Goal: Contribute content

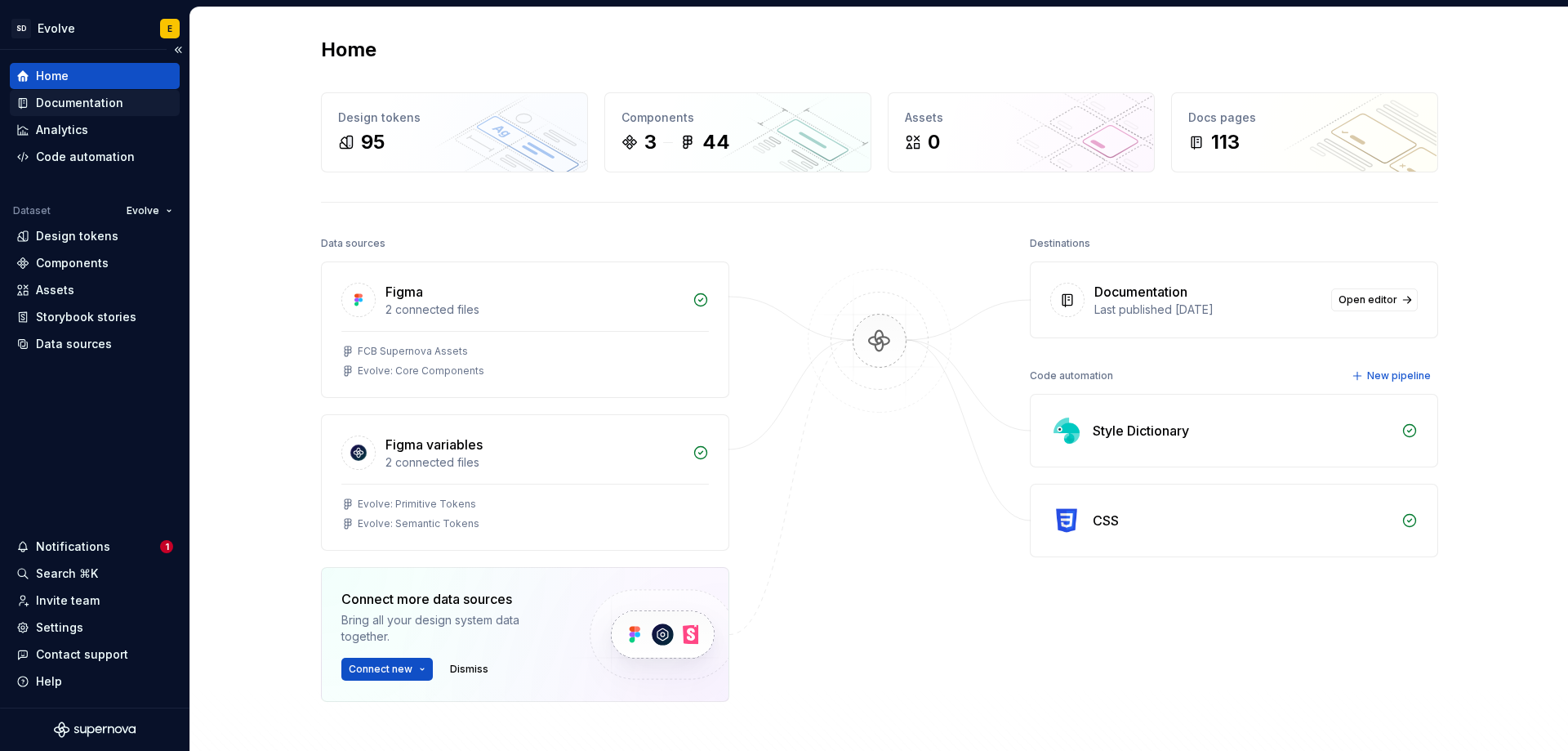
click at [98, 96] on div "Documentation" at bounding box center [79, 103] width 87 height 16
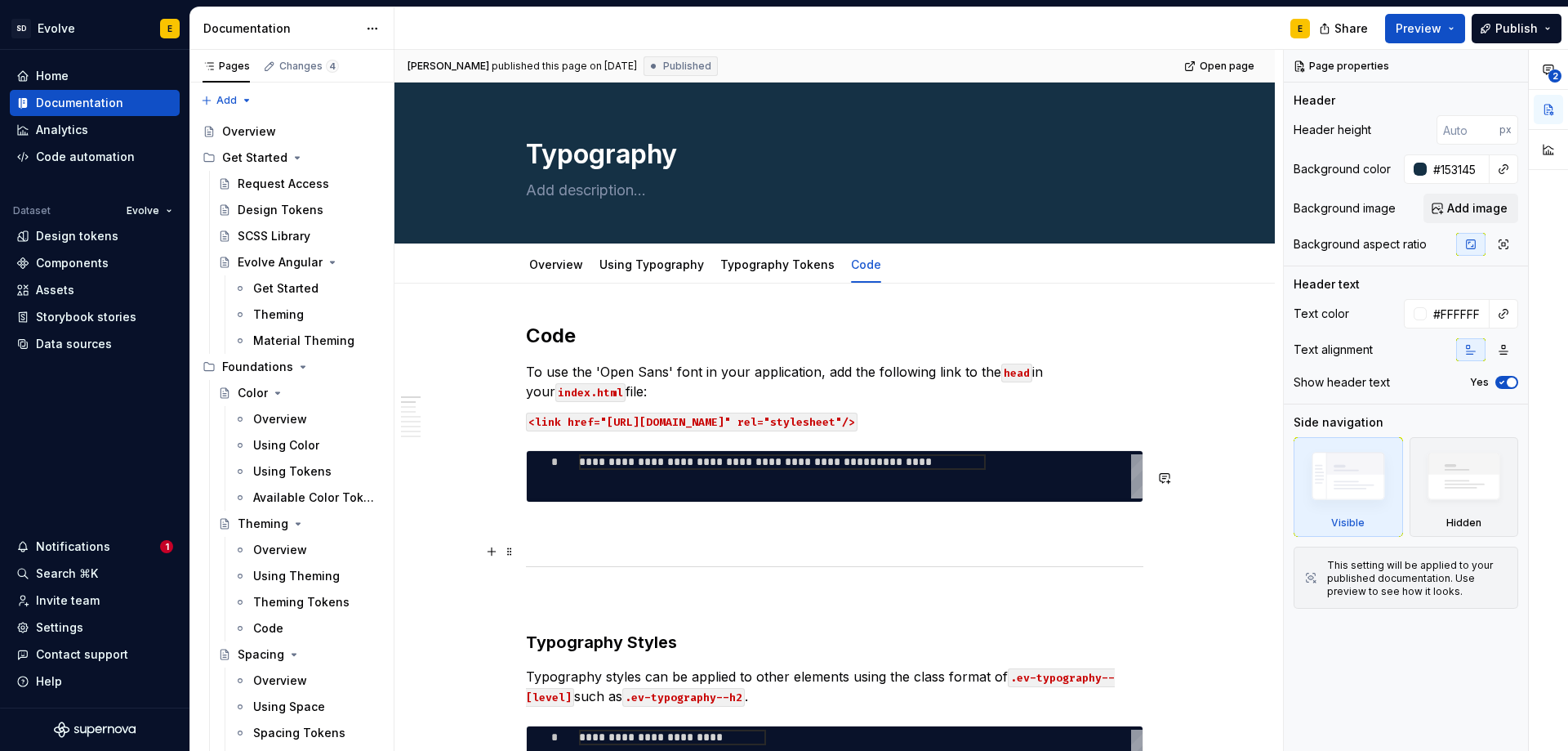
type textarea "*"
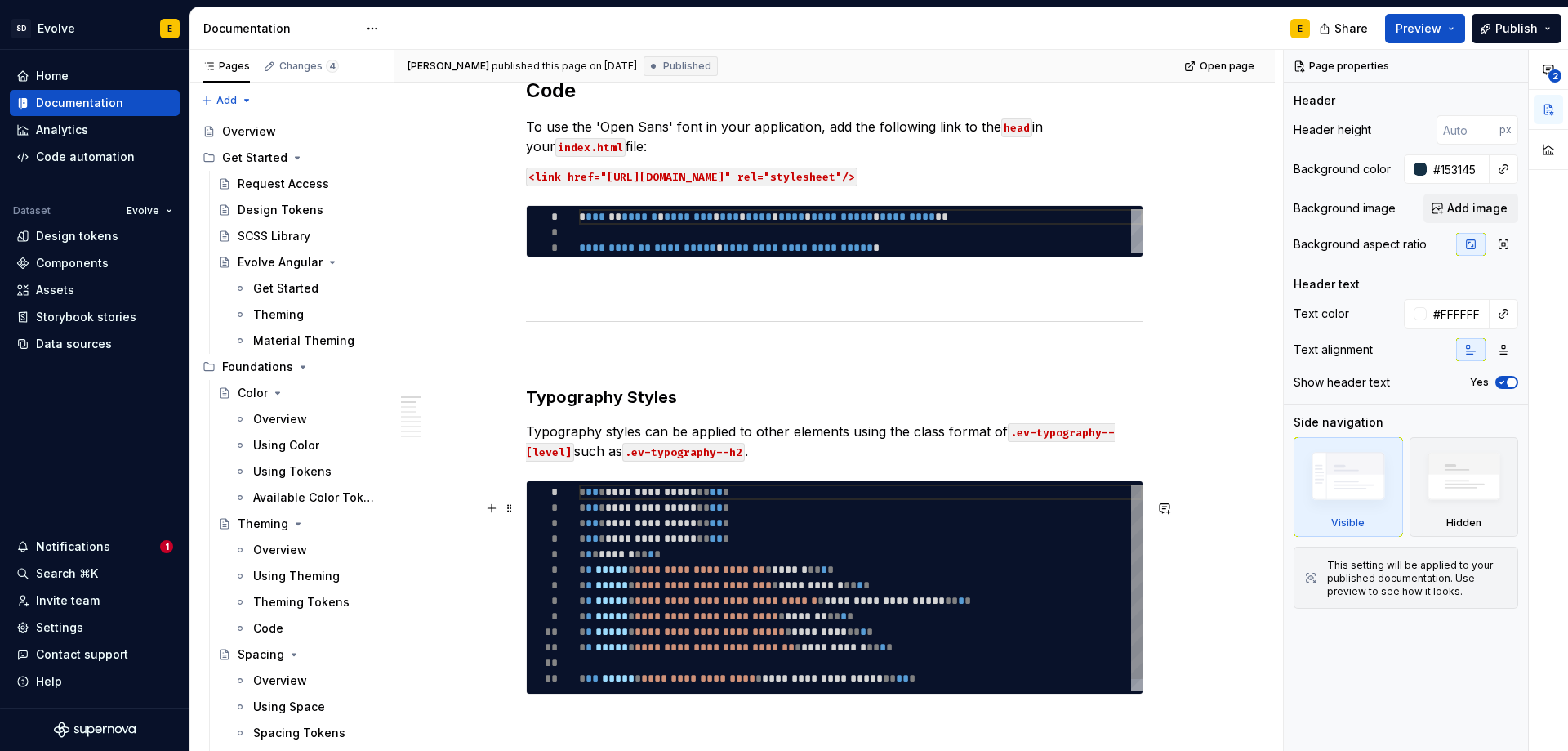
scroll to position [490, 0]
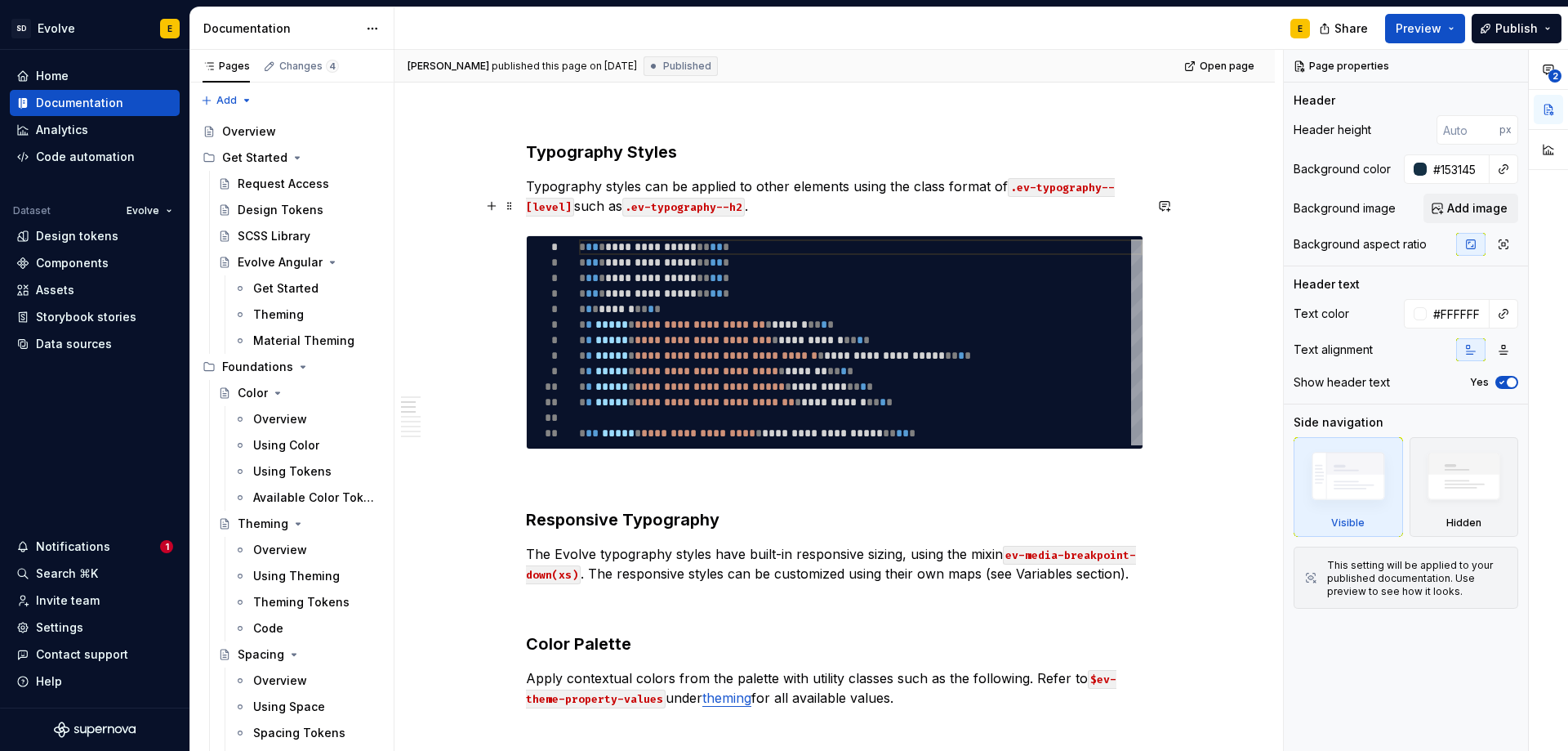
click at [801, 216] on p "Typography styles can be applied to other elements using the class format of .e…" at bounding box center [834, 196] width 618 height 39
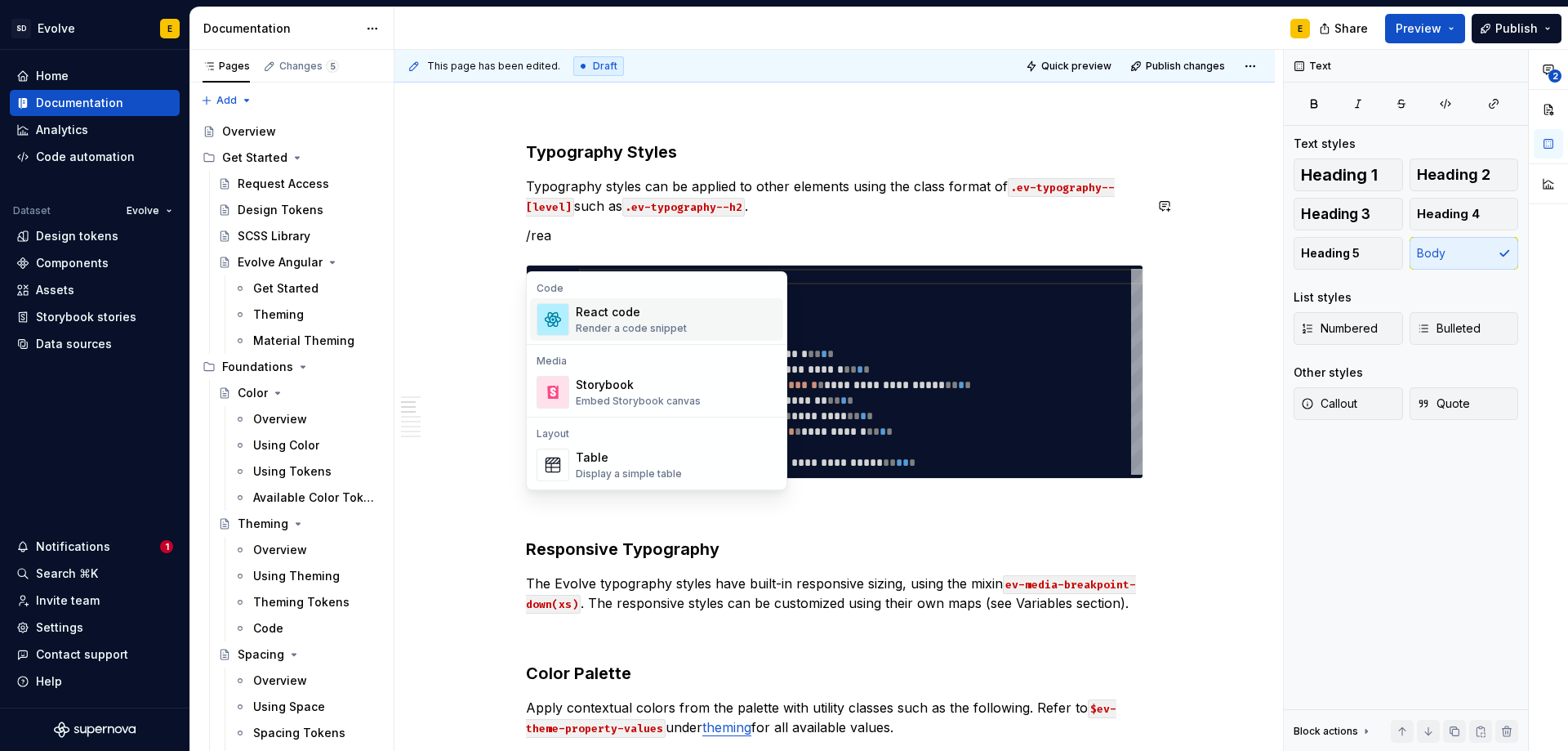
click at [641, 314] on div "React code" at bounding box center [631, 312] width 111 height 16
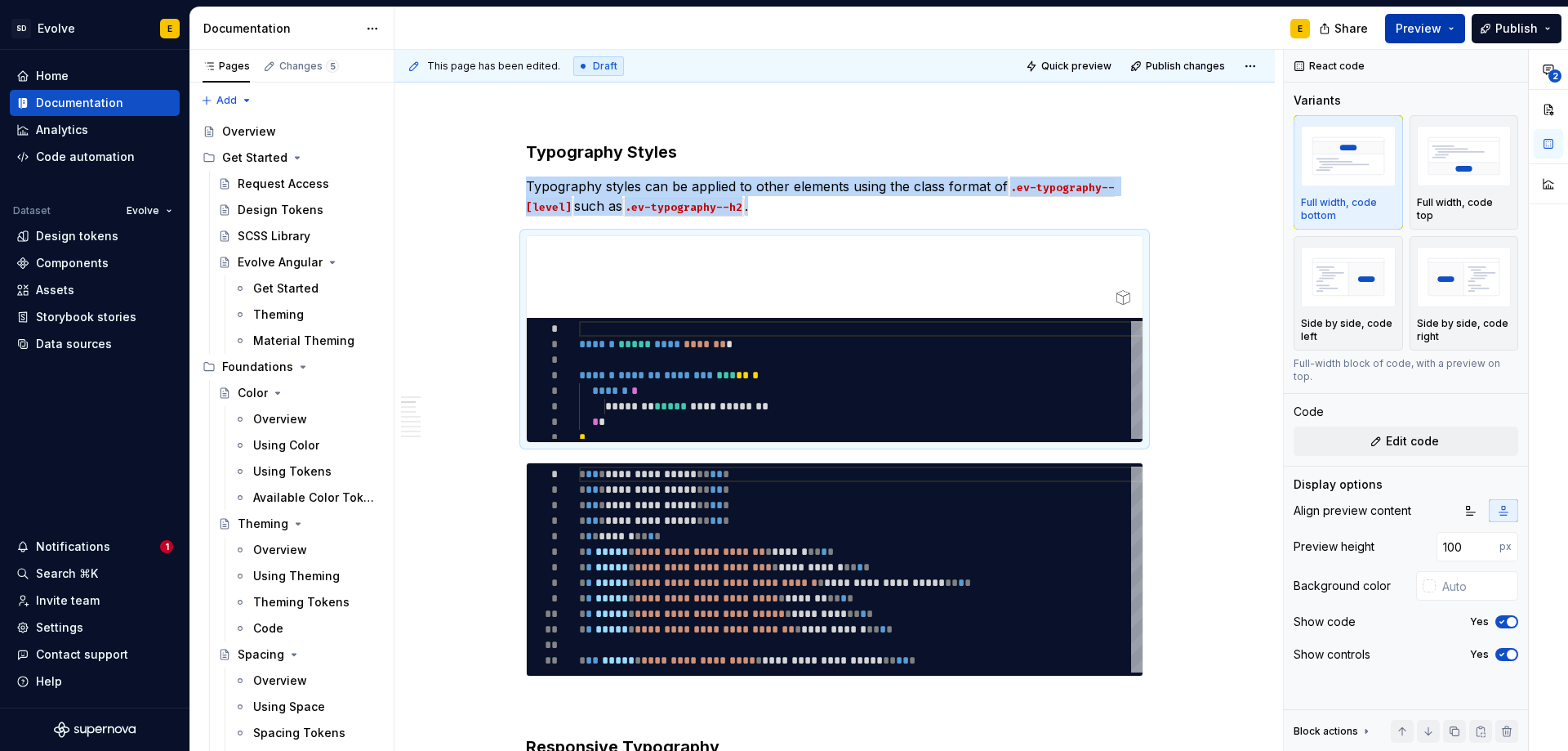
click at [1455, 21] on button "Preview" at bounding box center [1425, 29] width 80 height 29
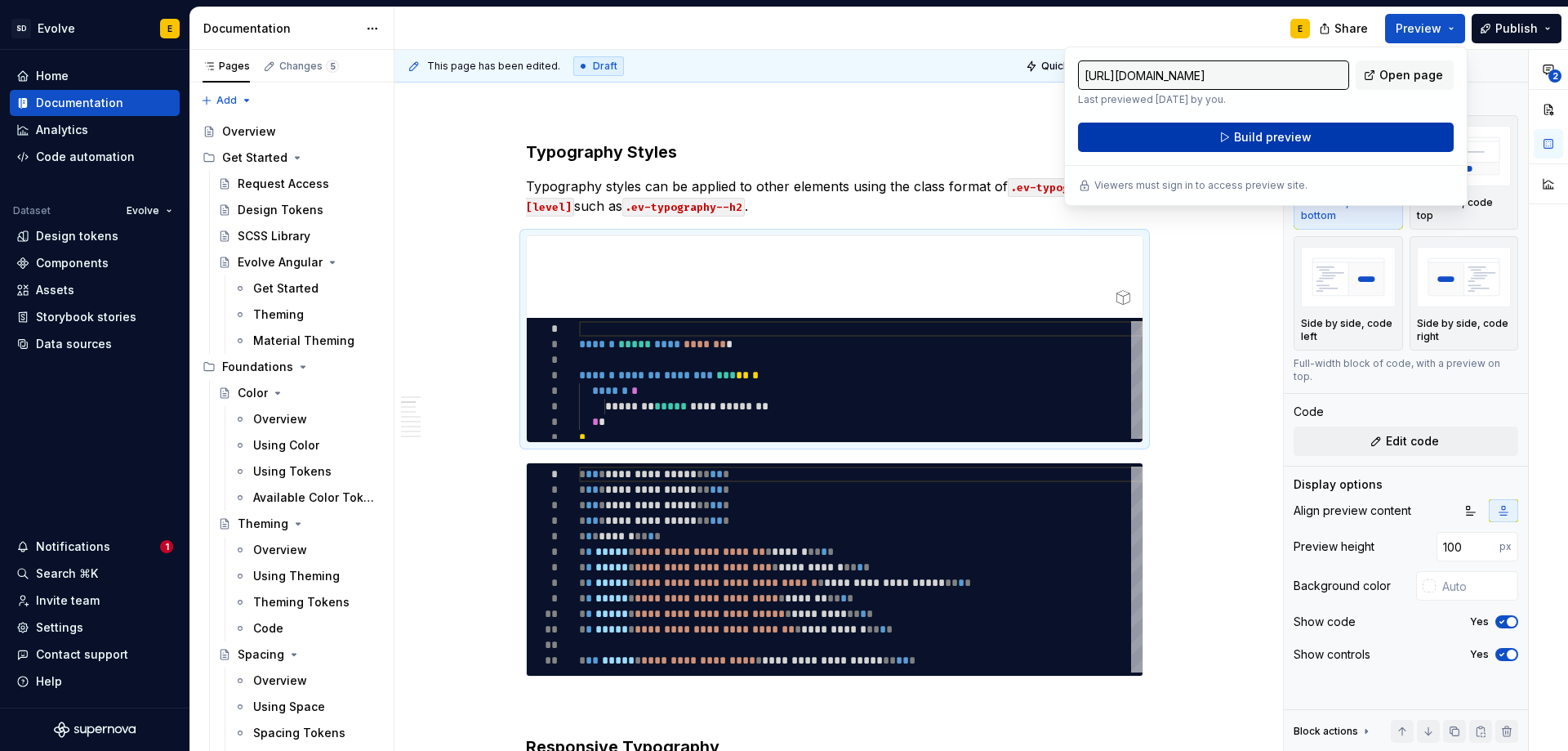
click at [1328, 137] on button "Build preview" at bounding box center [1265, 137] width 376 height 29
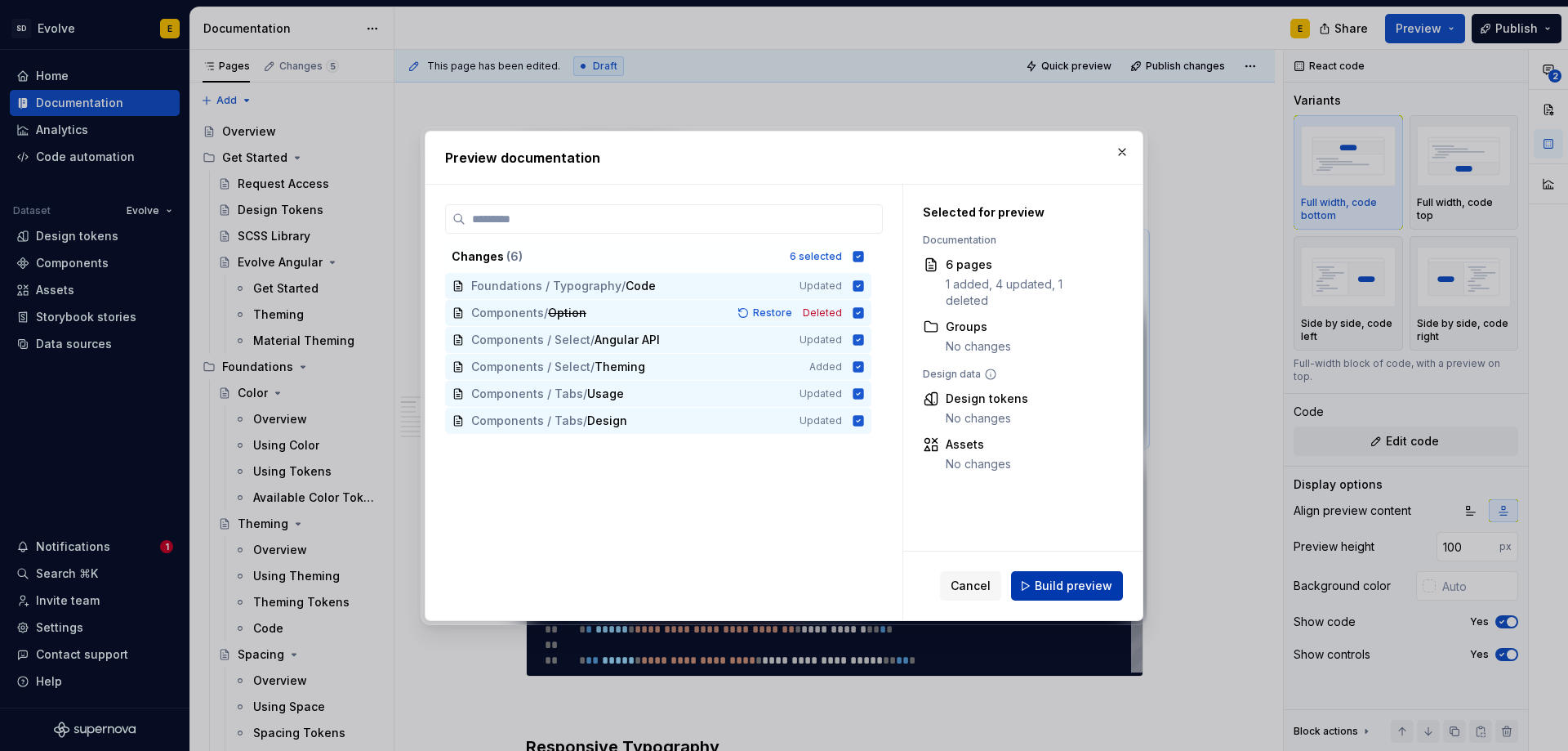
click at [1083, 585] on span "Build preview" at bounding box center [1073, 586] width 78 height 16
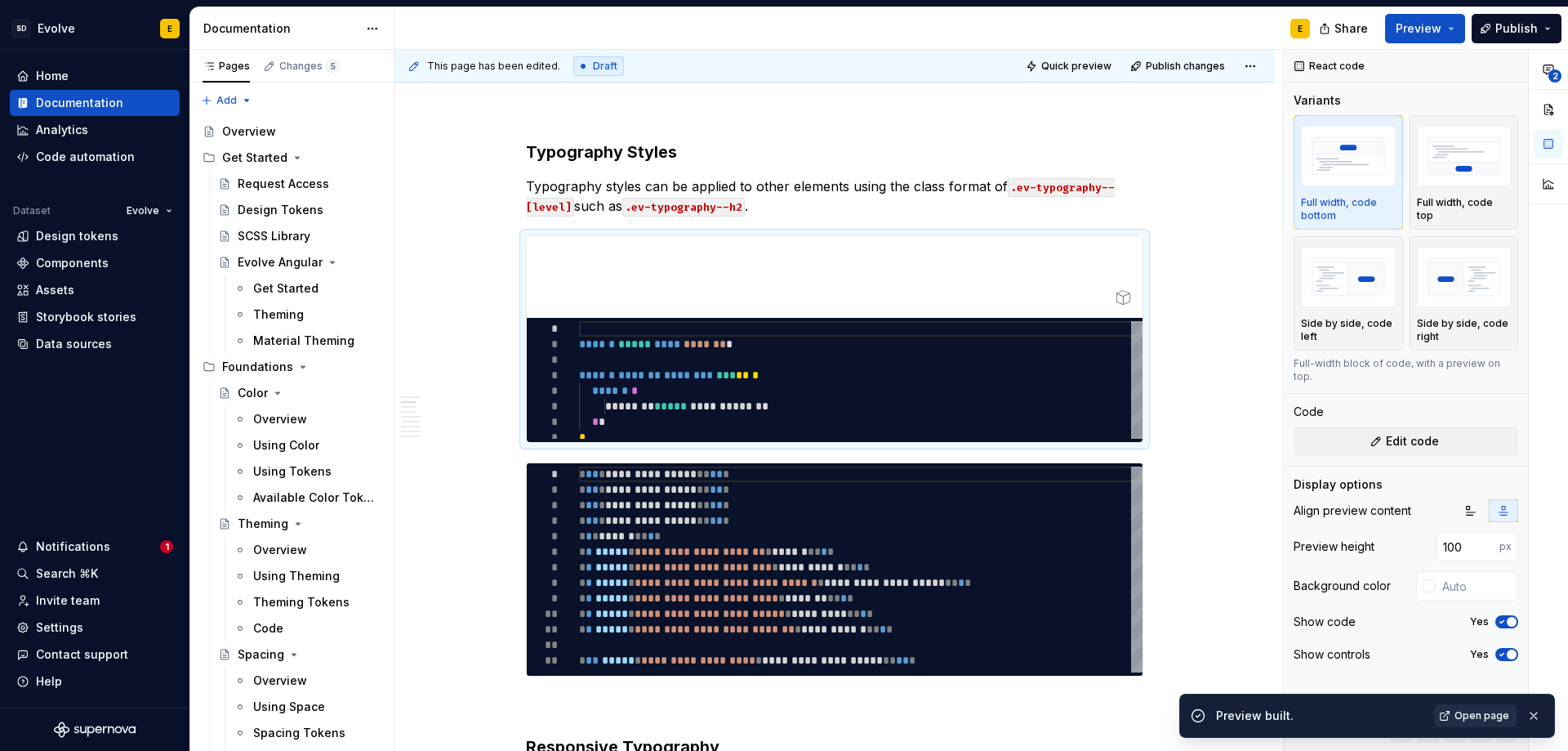
click at [1485, 717] on span "Open page" at bounding box center [1481, 715] width 54 height 13
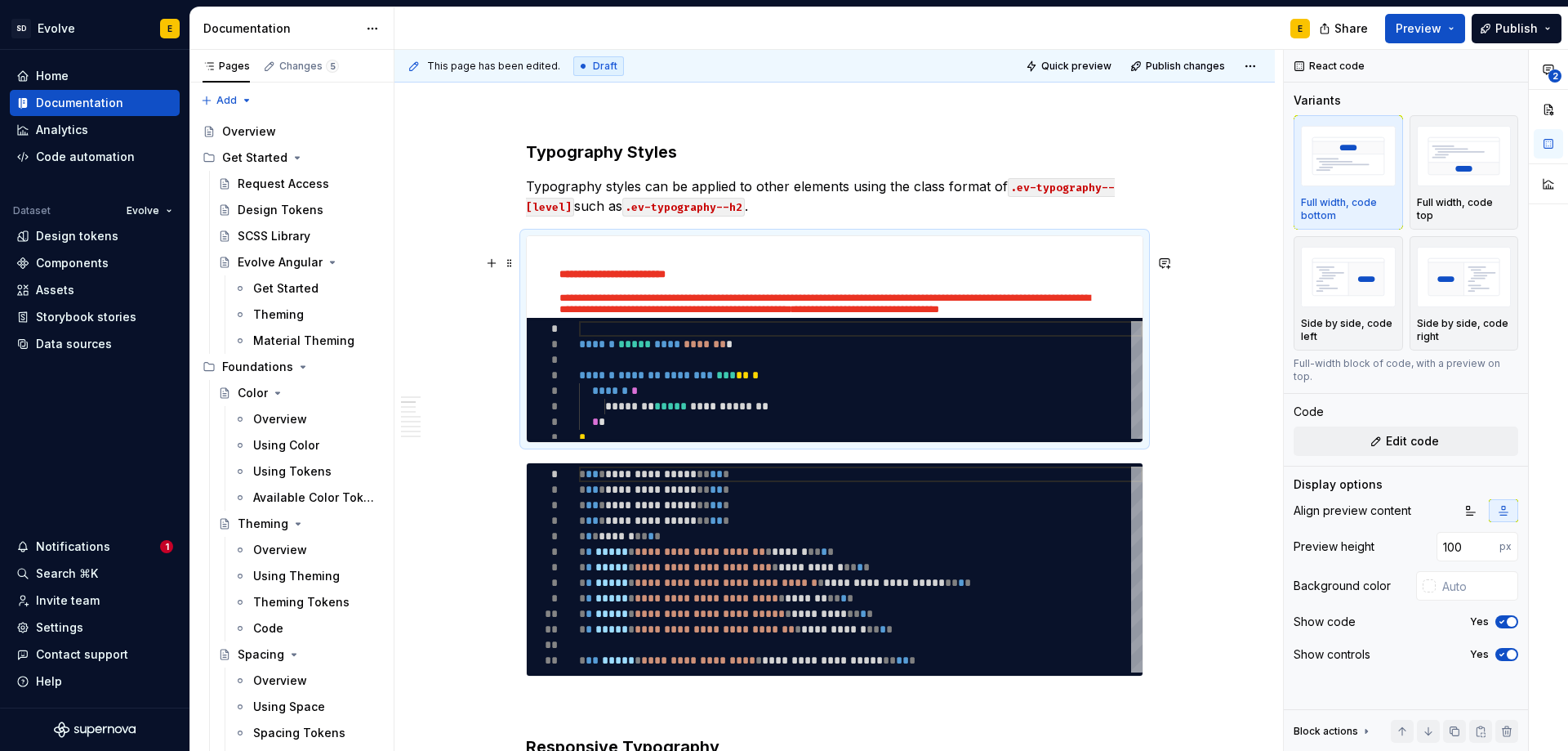
click at [1037, 283] on p "**********" at bounding box center [828, 276] width 538 height 14
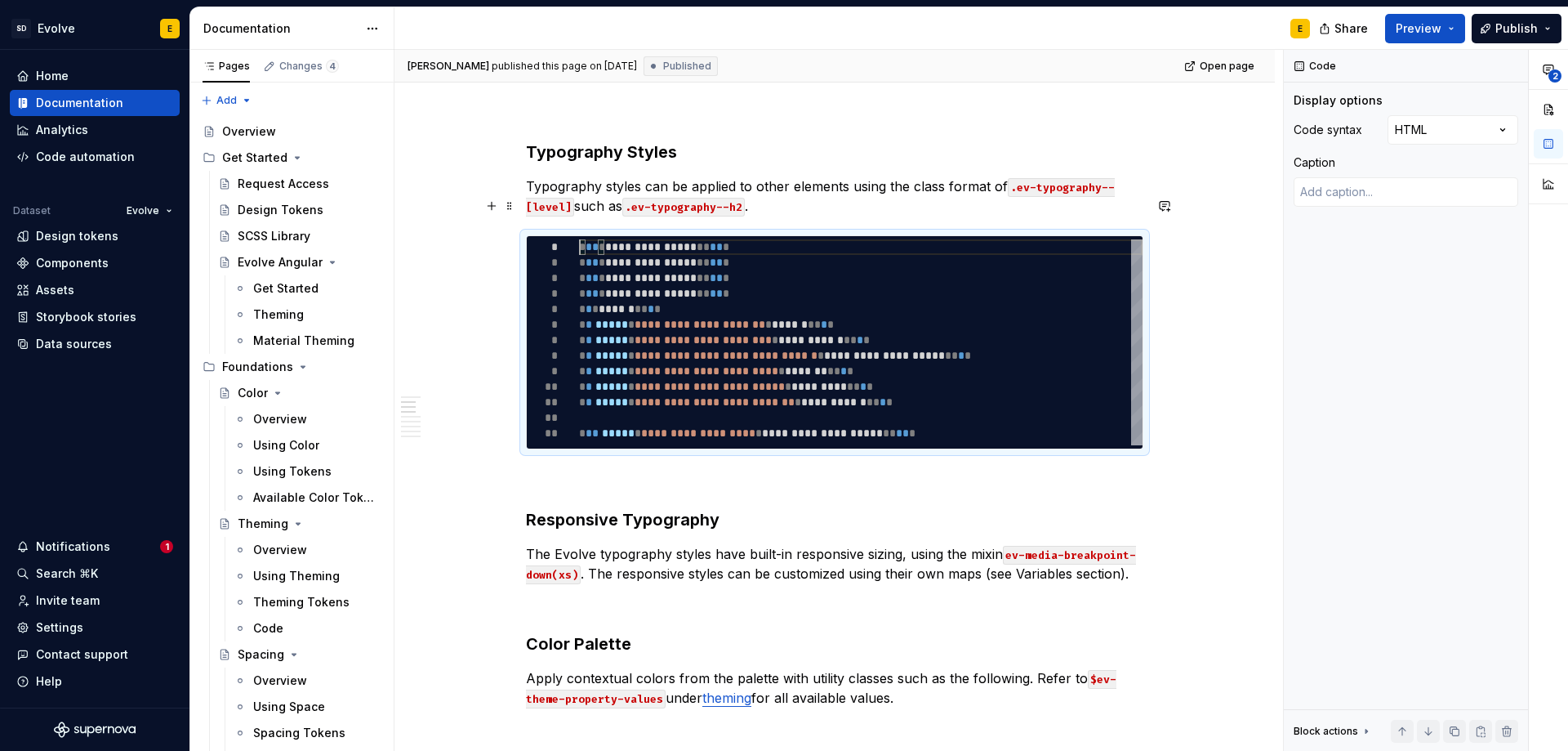
click at [942, 216] on p "Typography styles can be applied to other elements using the class format of .e…" at bounding box center [834, 196] width 618 height 39
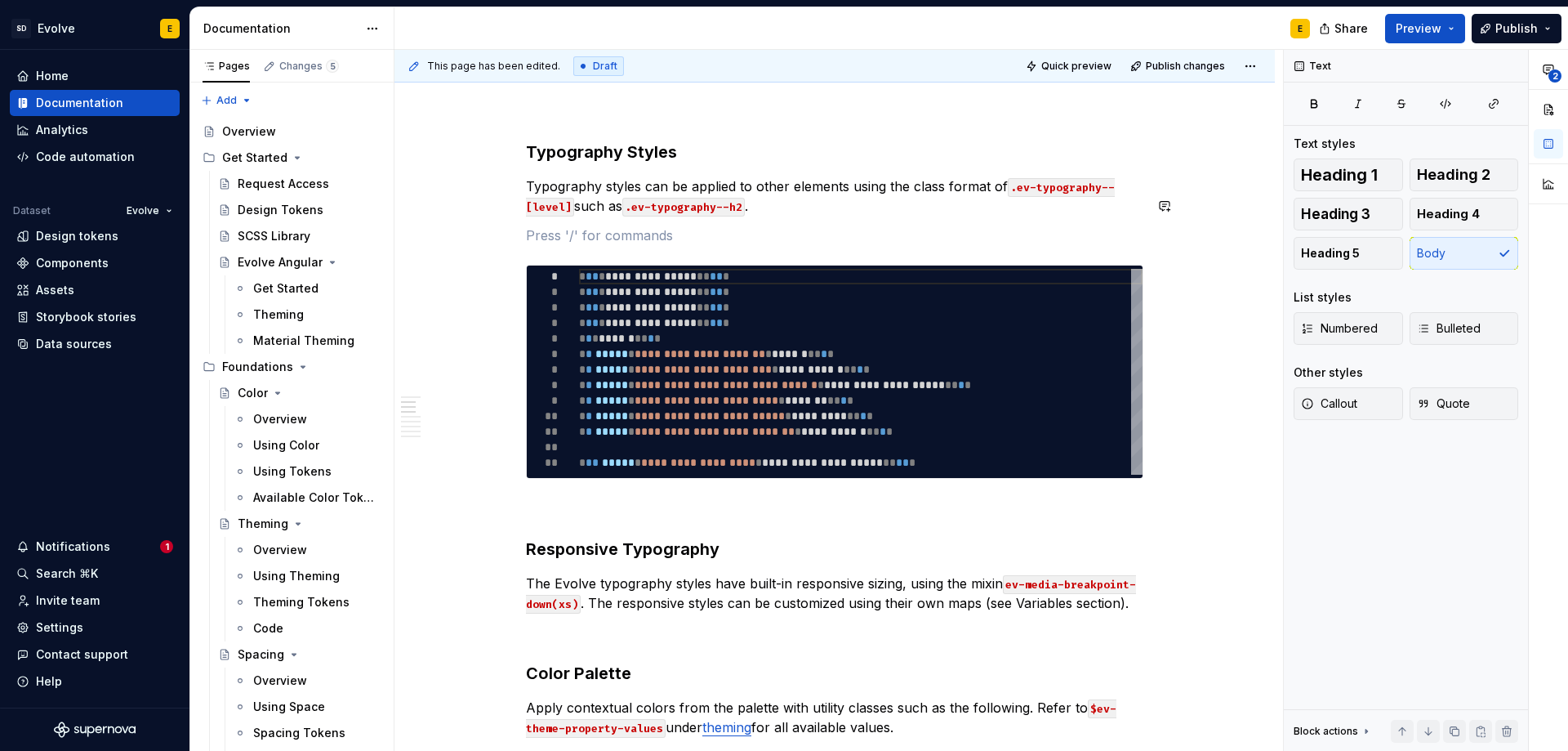
type textarea "*"
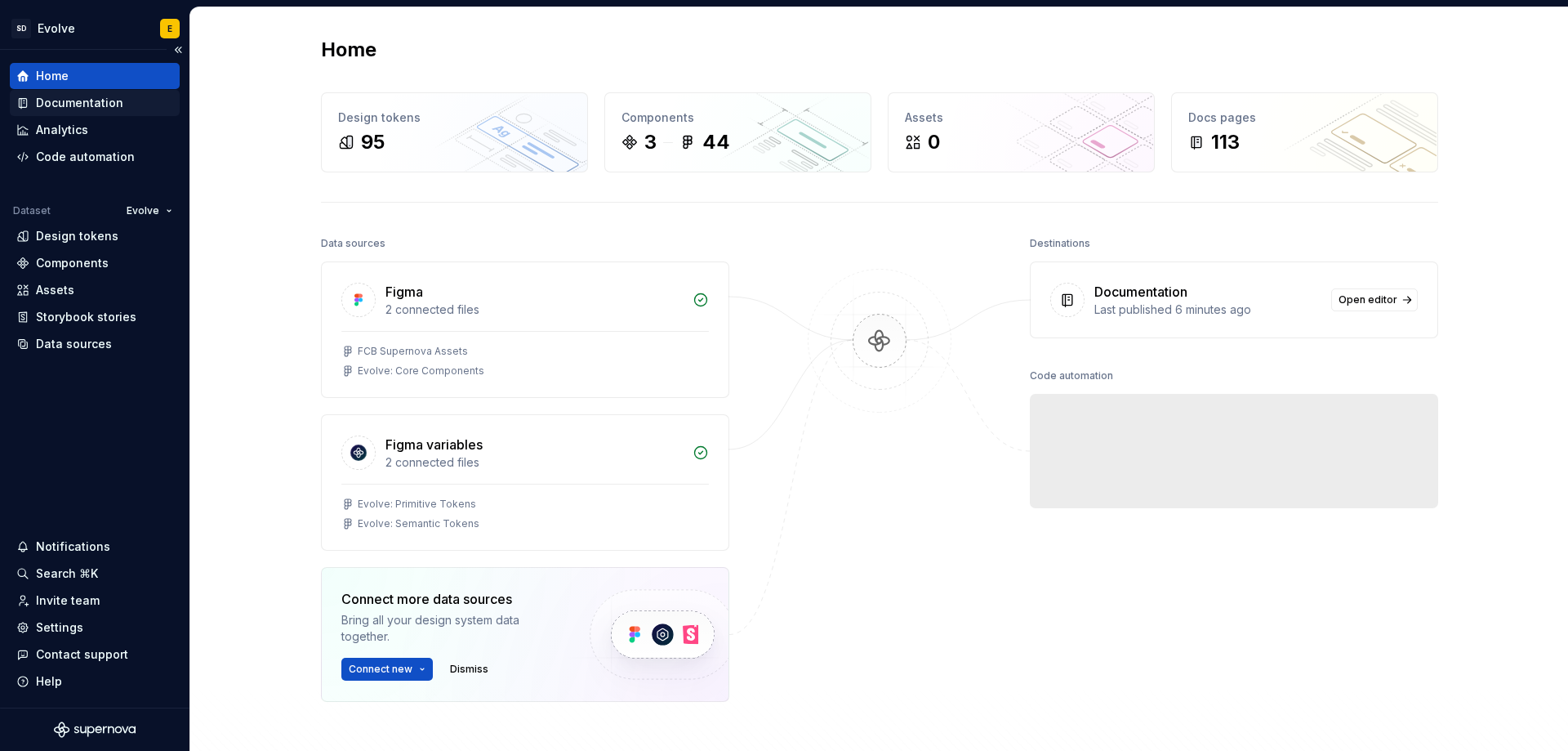
click at [97, 106] on div "Documentation" at bounding box center [79, 103] width 87 height 16
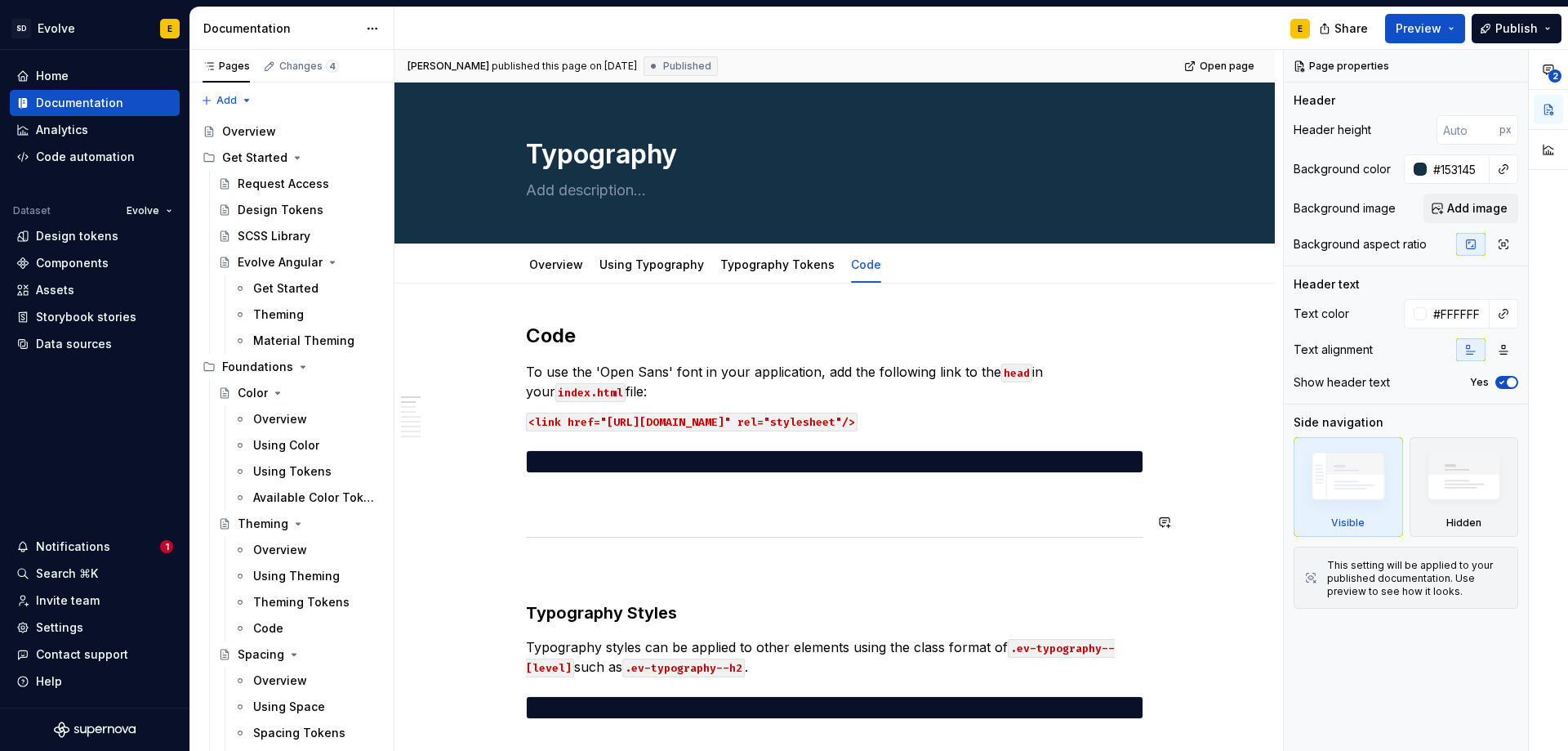
type textarea "*"
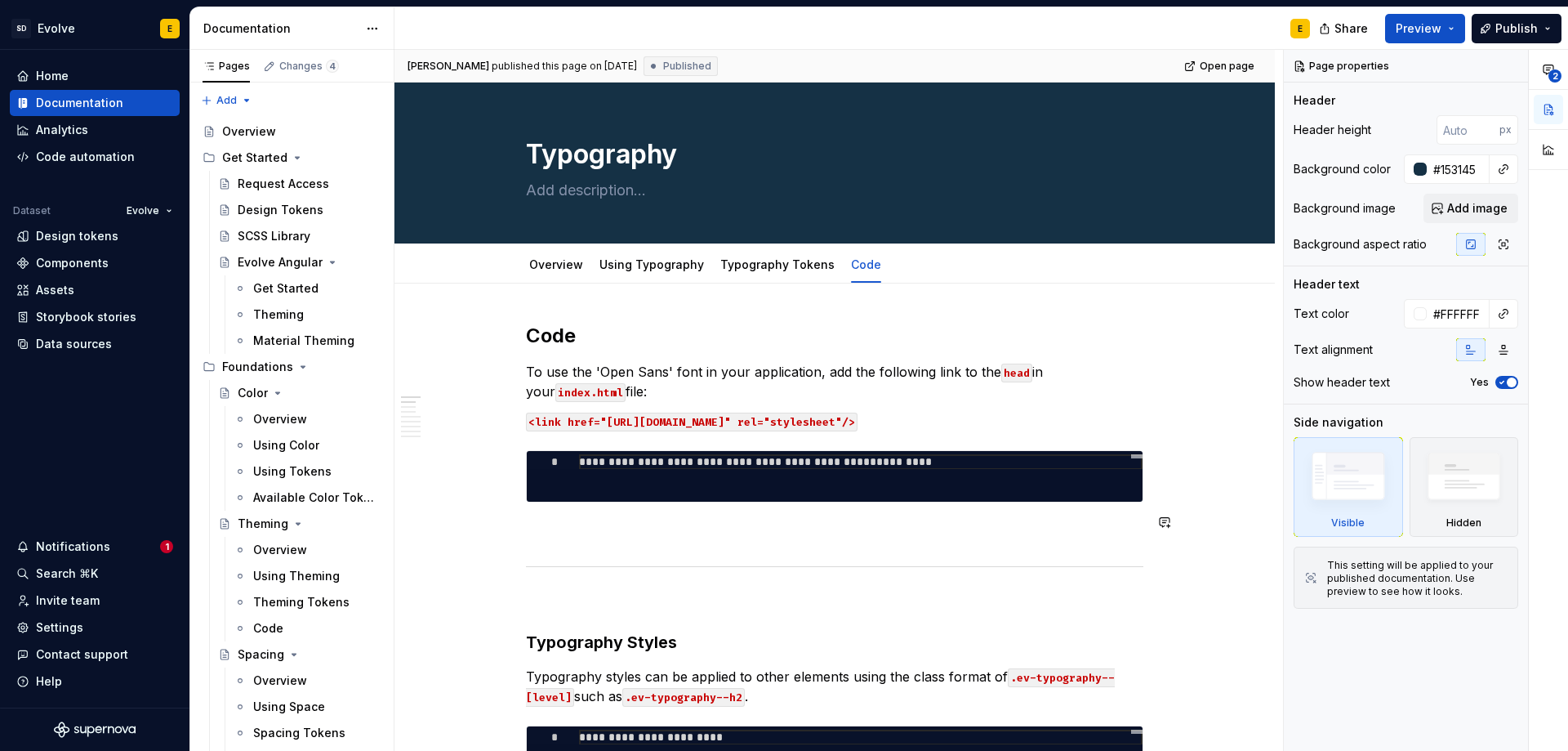
scroll to position [327, 0]
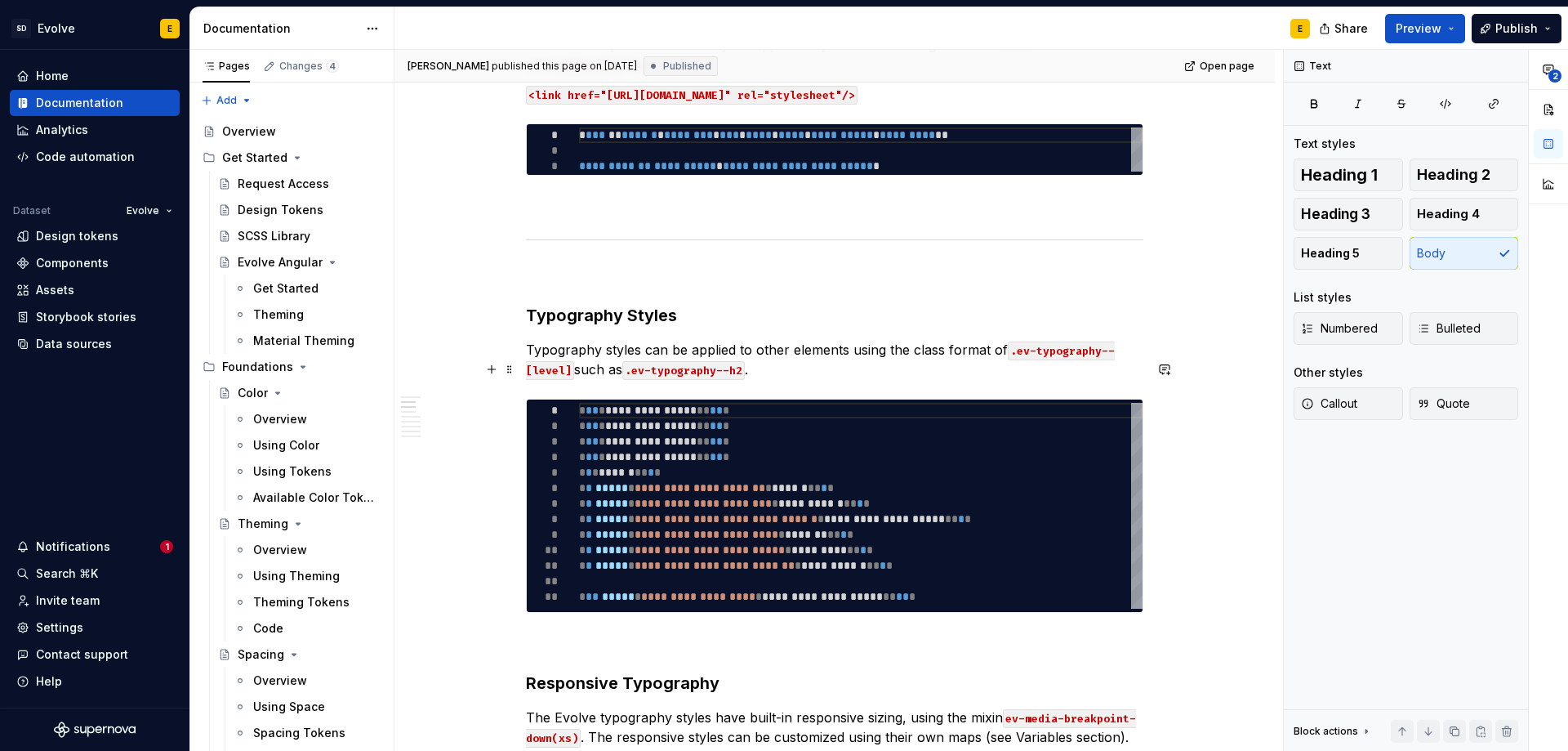
click at [837, 380] on p "Typography styles can be applied to other elements using the class format of .e…" at bounding box center [834, 360] width 618 height 39
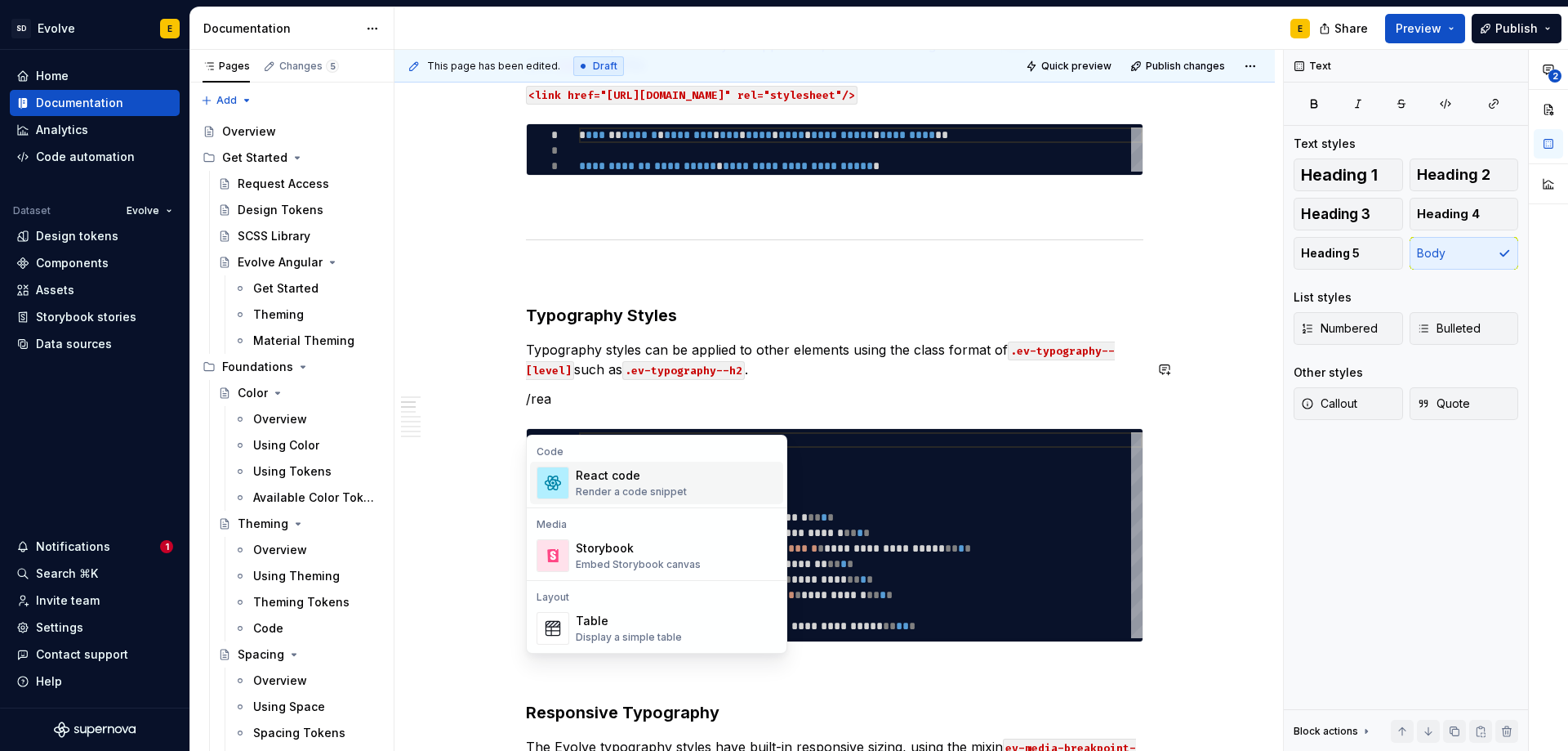
click at [630, 486] on div "Render a code snippet" at bounding box center [631, 492] width 111 height 13
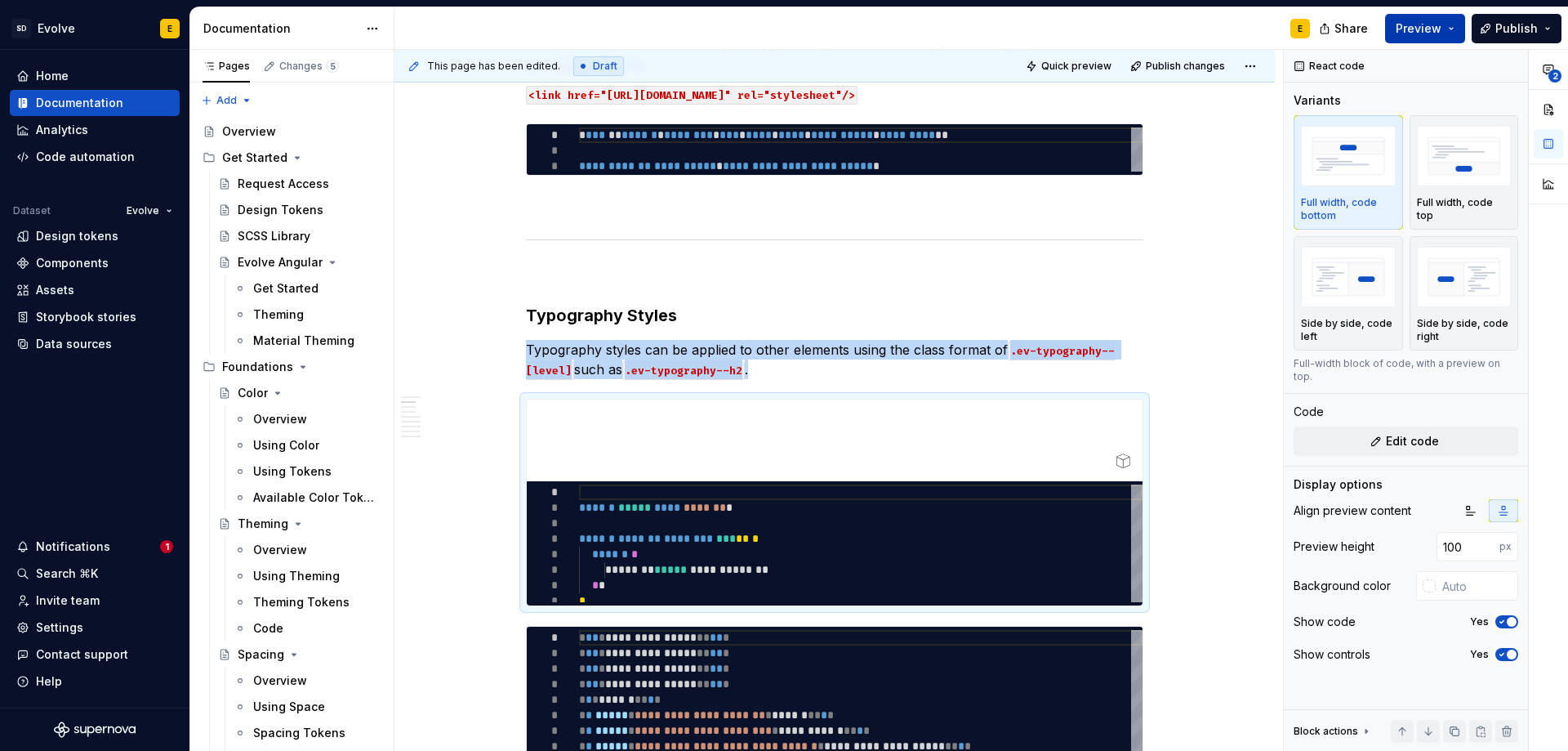
click at [1419, 25] on span "Preview" at bounding box center [1418, 29] width 46 height 16
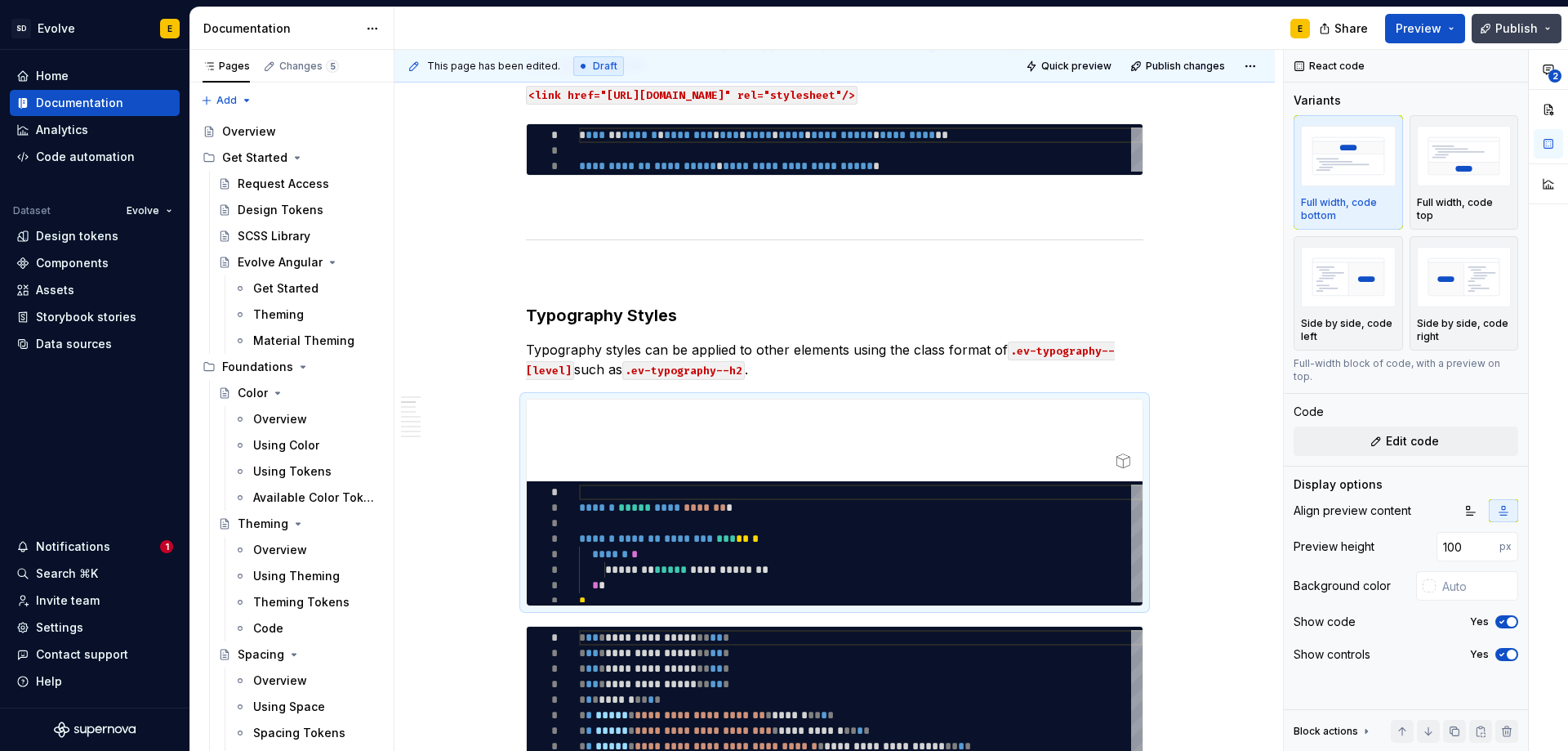
click at [1514, 31] on span "Publish" at bounding box center [1516, 29] width 43 height 16
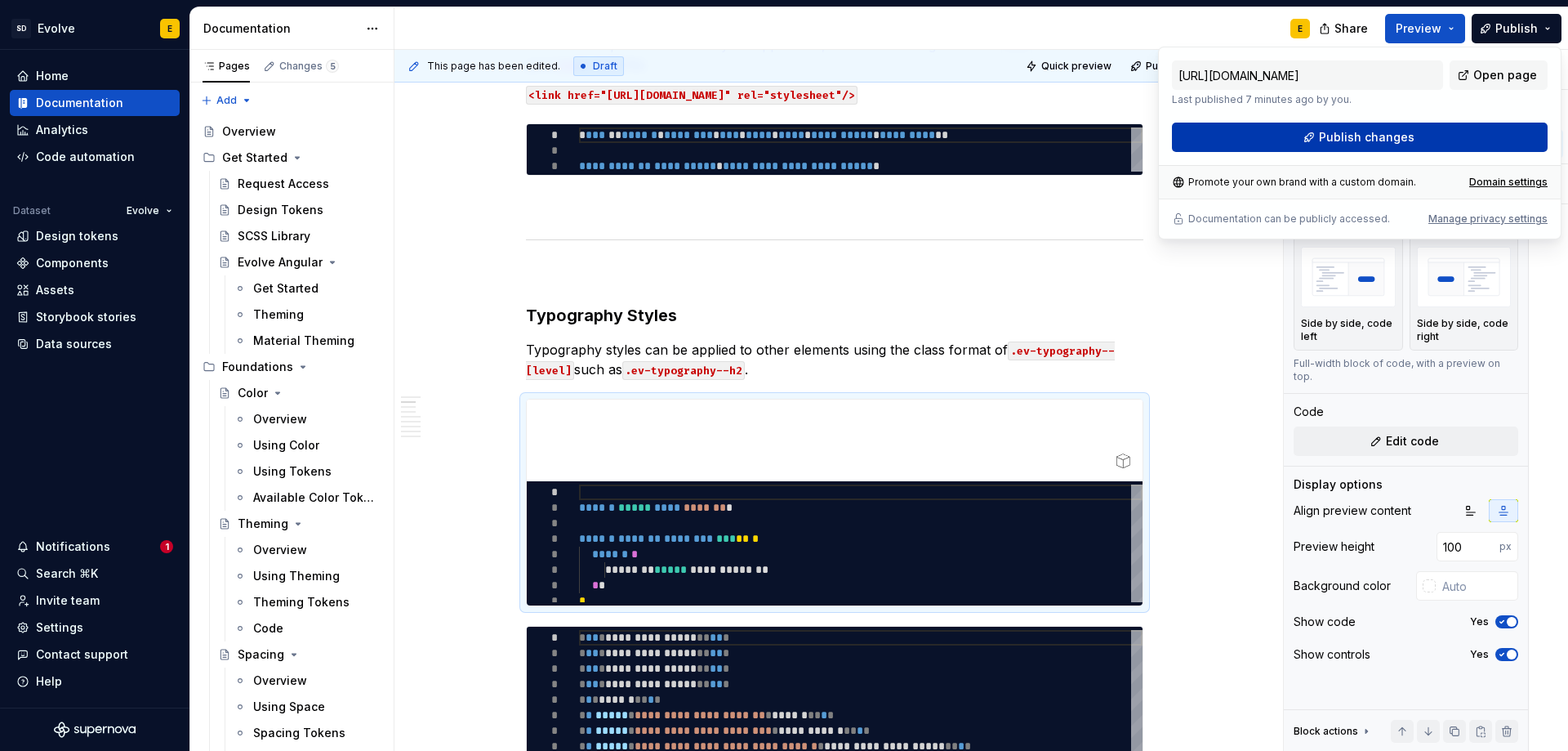
click at [1428, 143] on button "Publish changes" at bounding box center [1359, 137] width 376 height 29
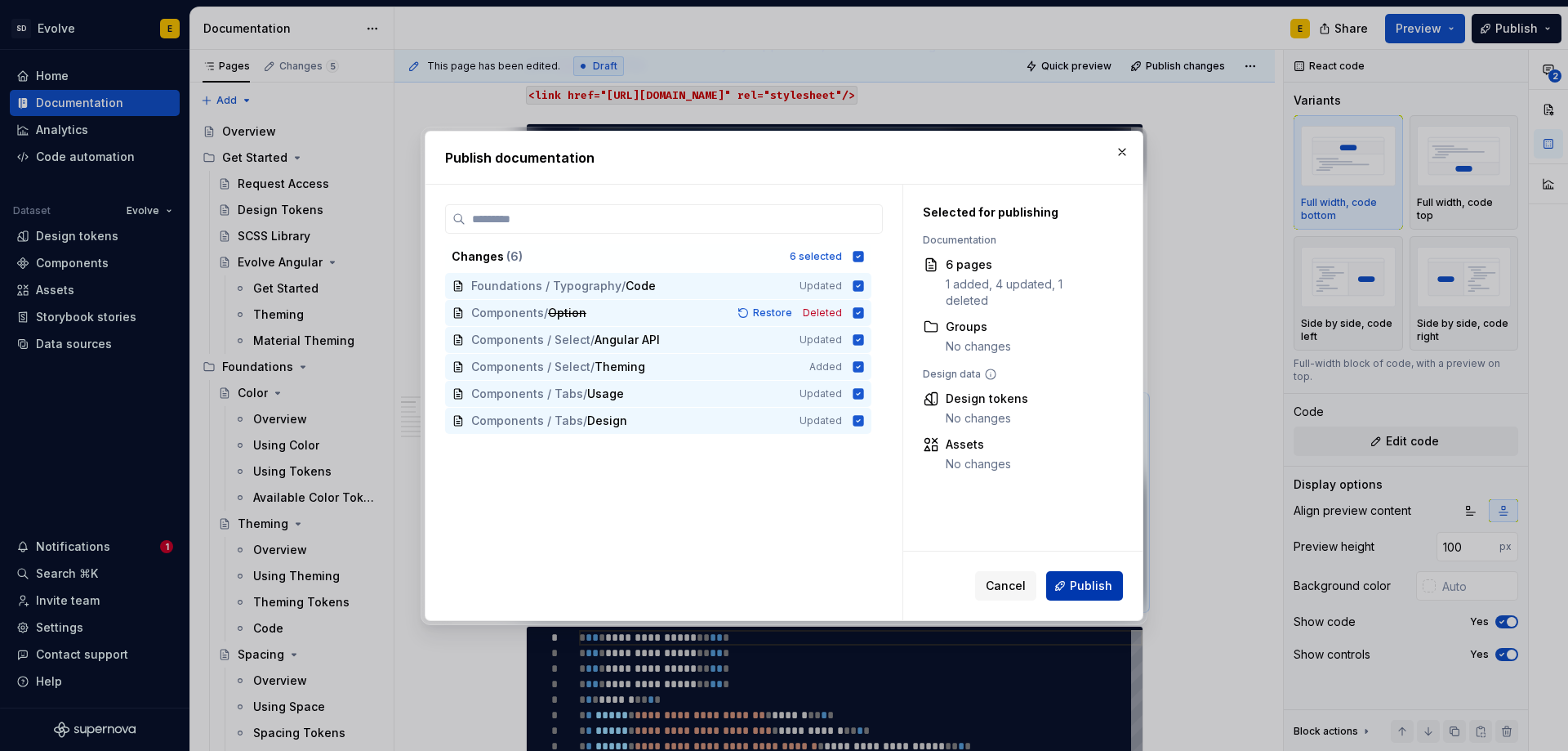
click at [1085, 584] on span "Publish" at bounding box center [1091, 586] width 43 height 16
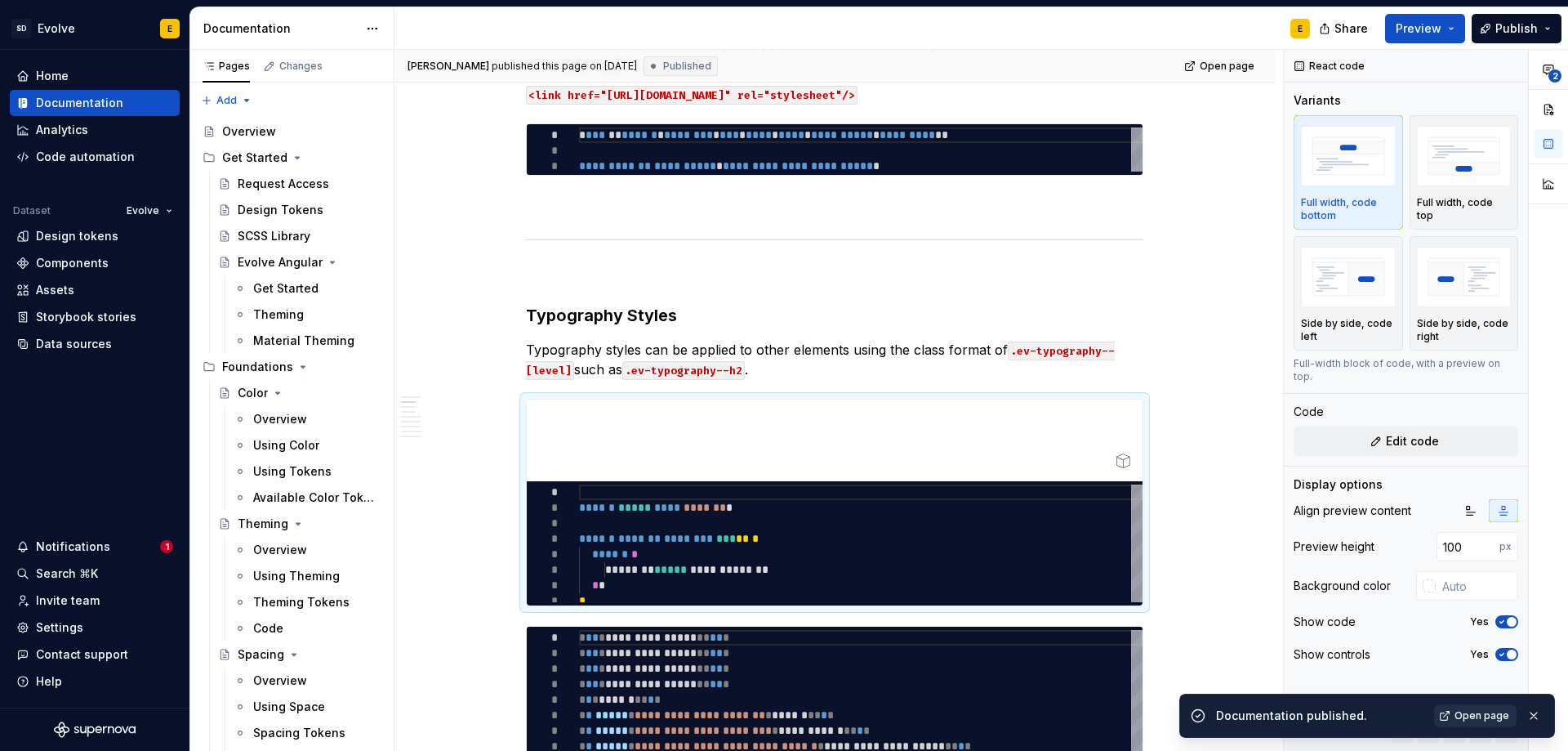
click at [1487, 720] on span "Open page" at bounding box center [1481, 715] width 54 height 13
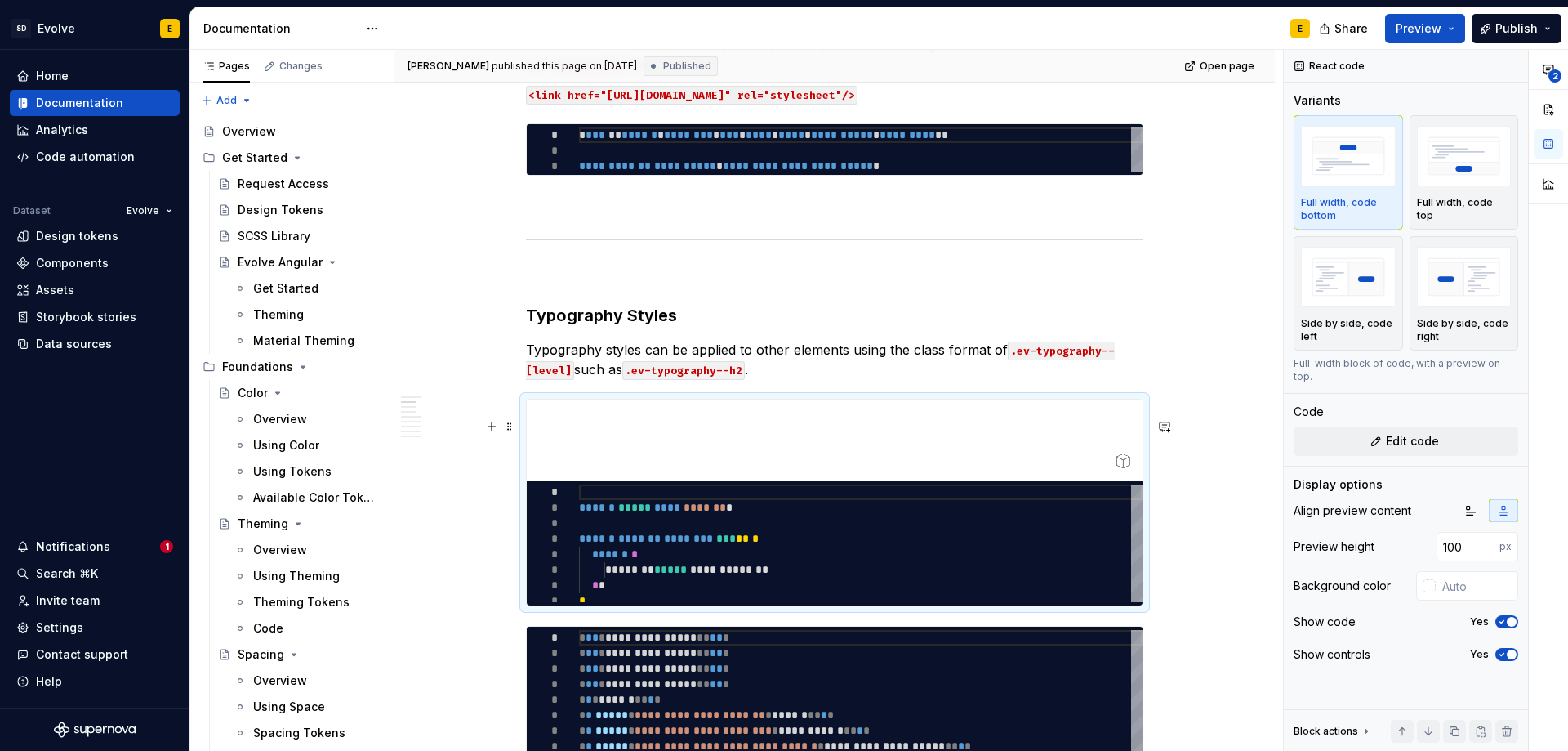
click at [1013, 424] on div at bounding box center [834, 440] width 616 height 82
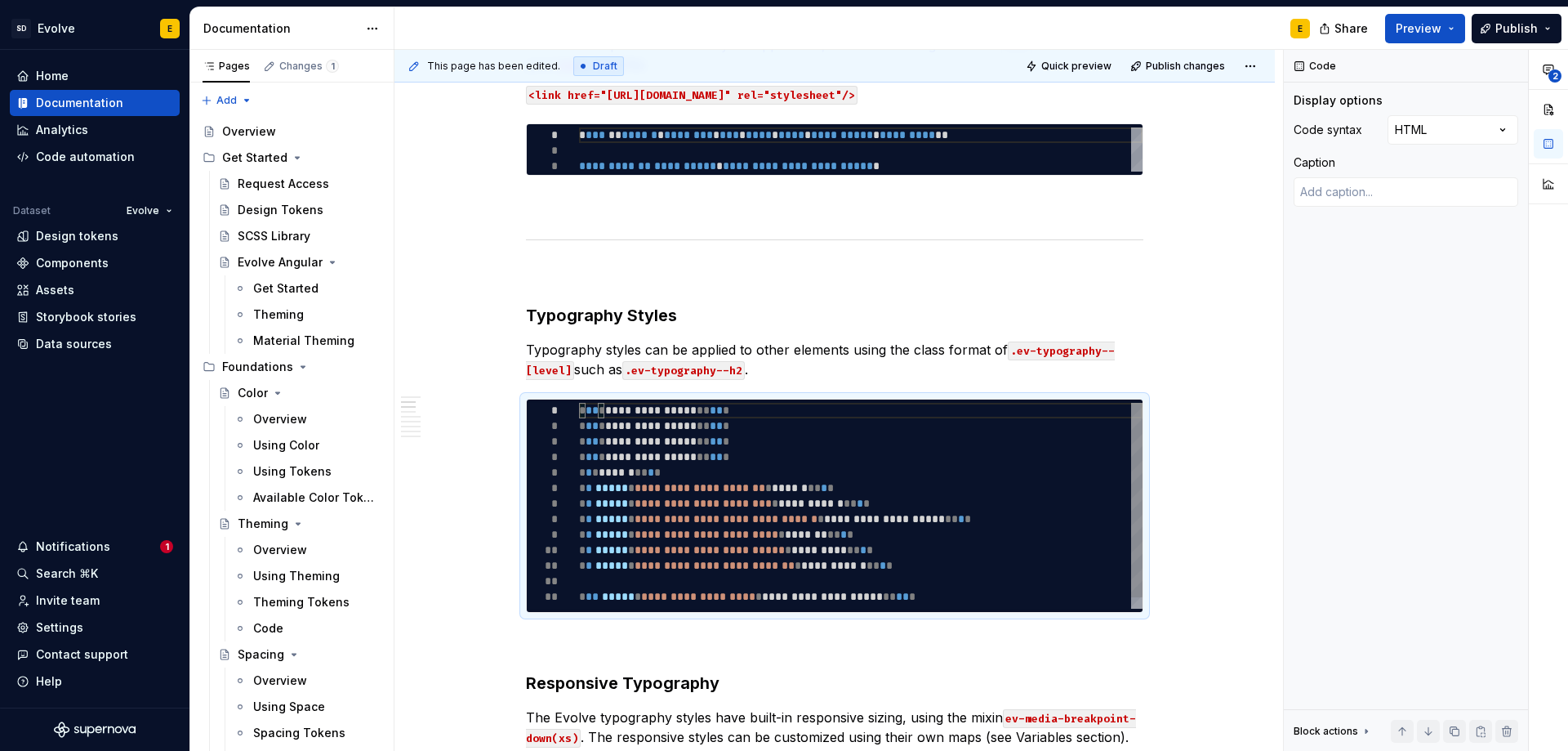
type textarea "*"
